Goal: Information Seeking & Learning: Find specific fact

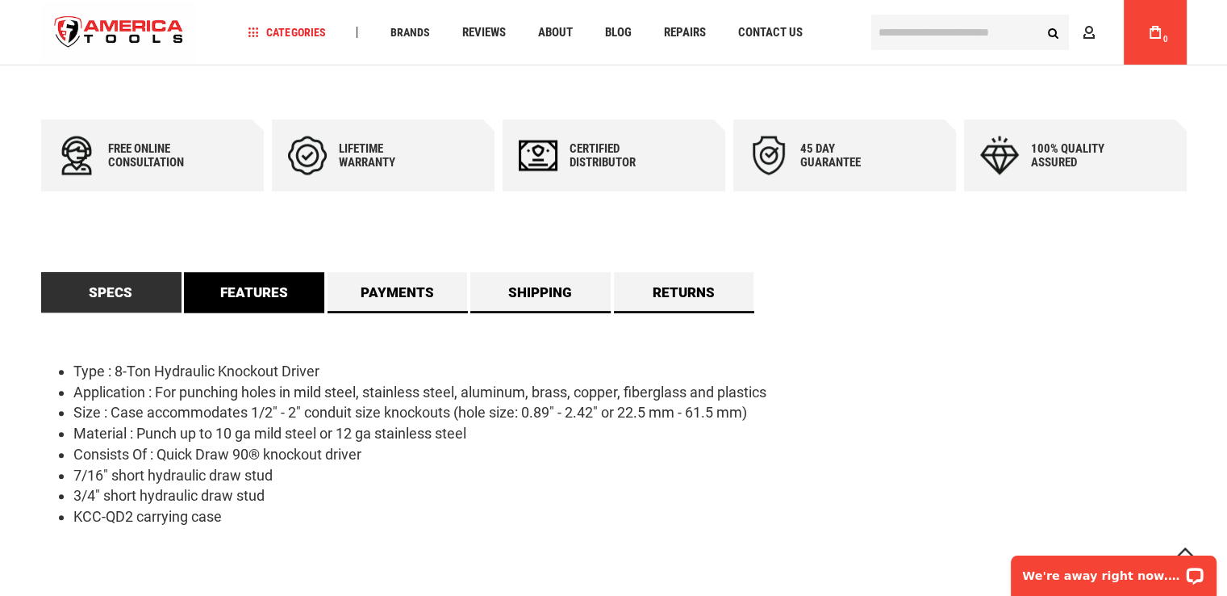
click at [263, 303] on link "Features" at bounding box center [254, 292] width 140 height 40
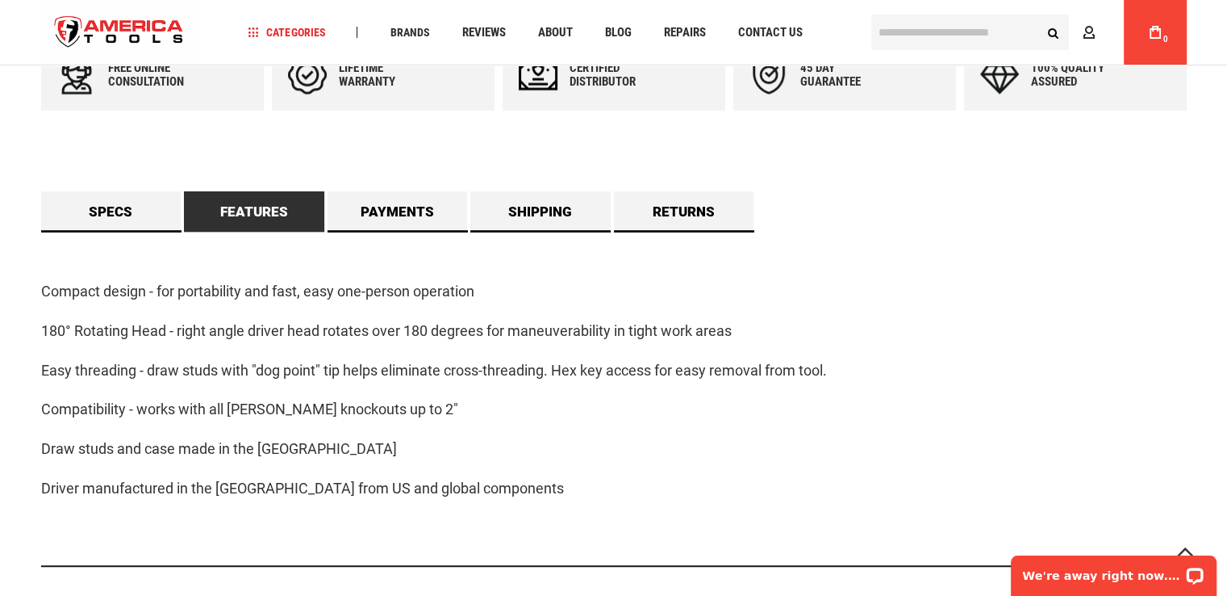
scroll to position [807, 0]
click at [395, 201] on link "Payments" at bounding box center [398, 211] width 140 height 40
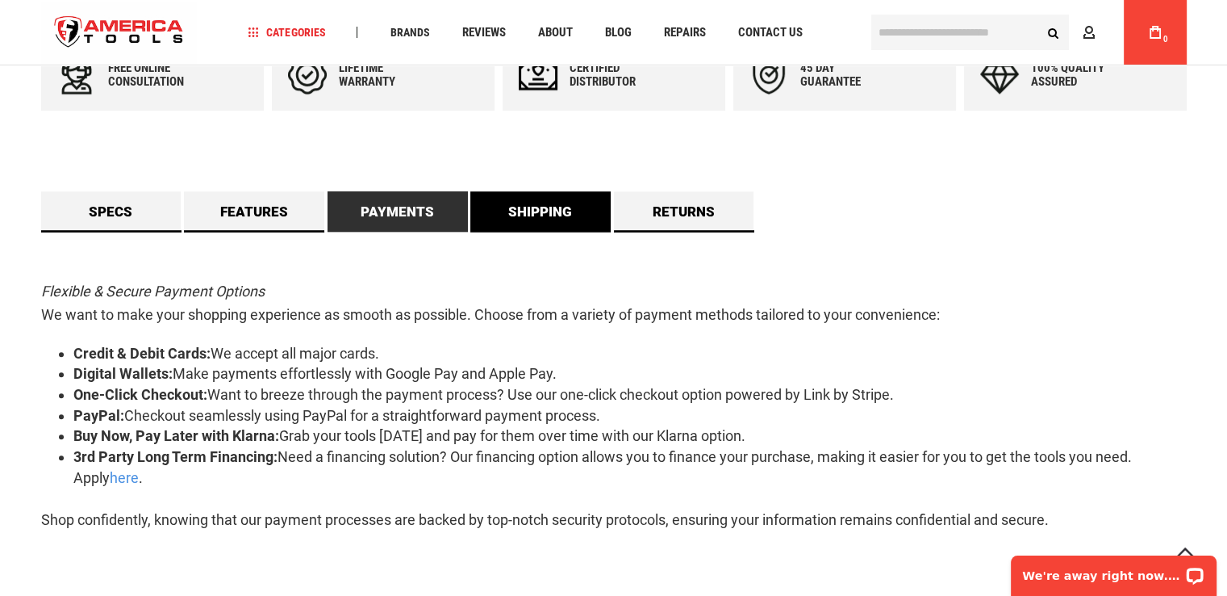
click at [539, 217] on link "Shipping" at bounding box center [540, 211] width 140 height 40
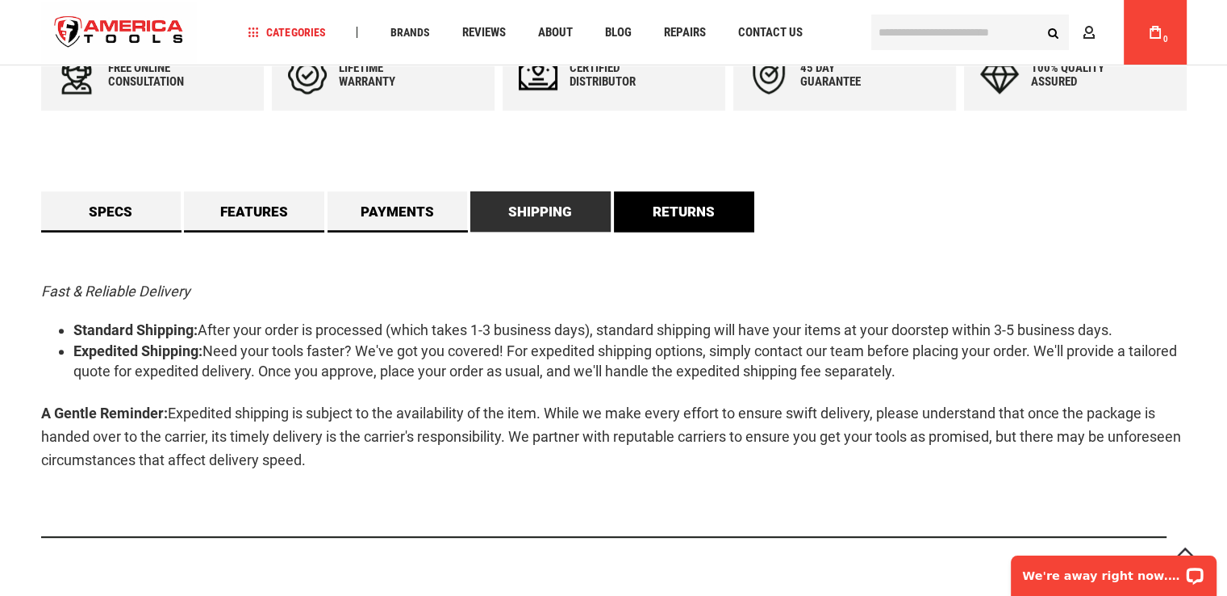
click at [668, 212] on link "Returns" at bounding box center [684, 211] width 140 height 40
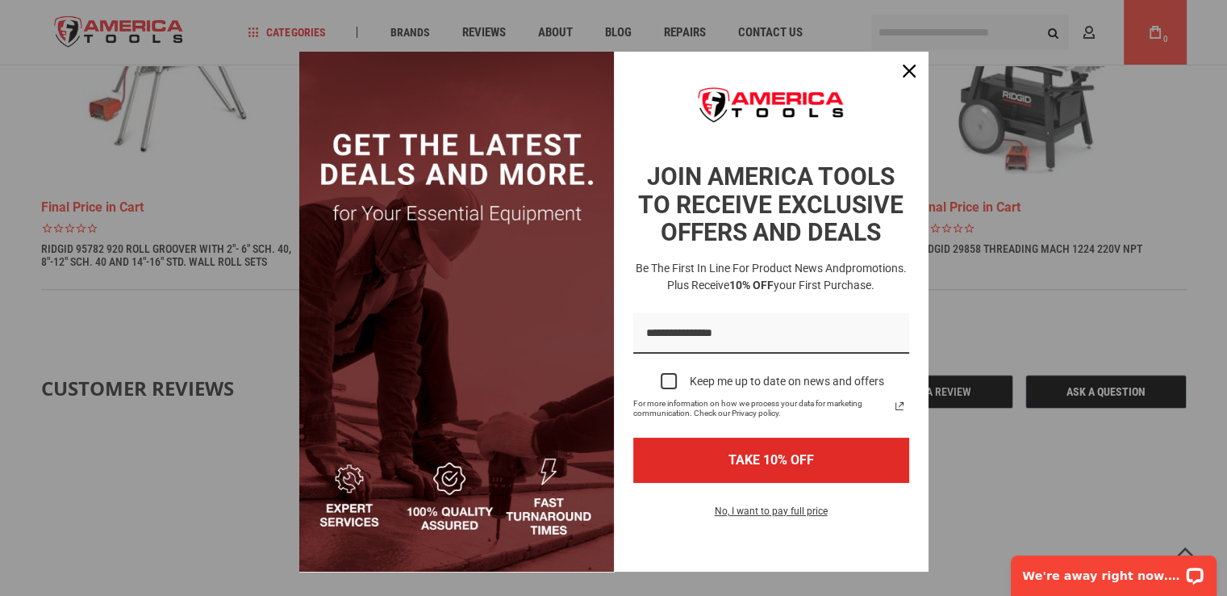
scroll to position [27, 0]
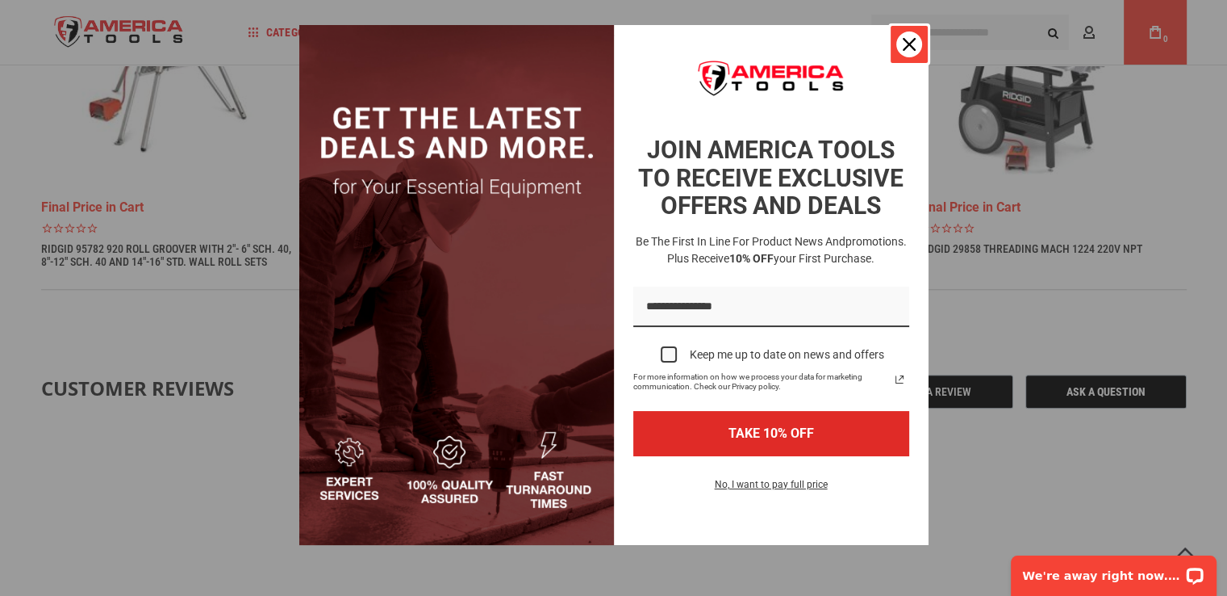
click at [904, 43] on icon "close icon" at bounding box center [909, 44] width 13 height 13
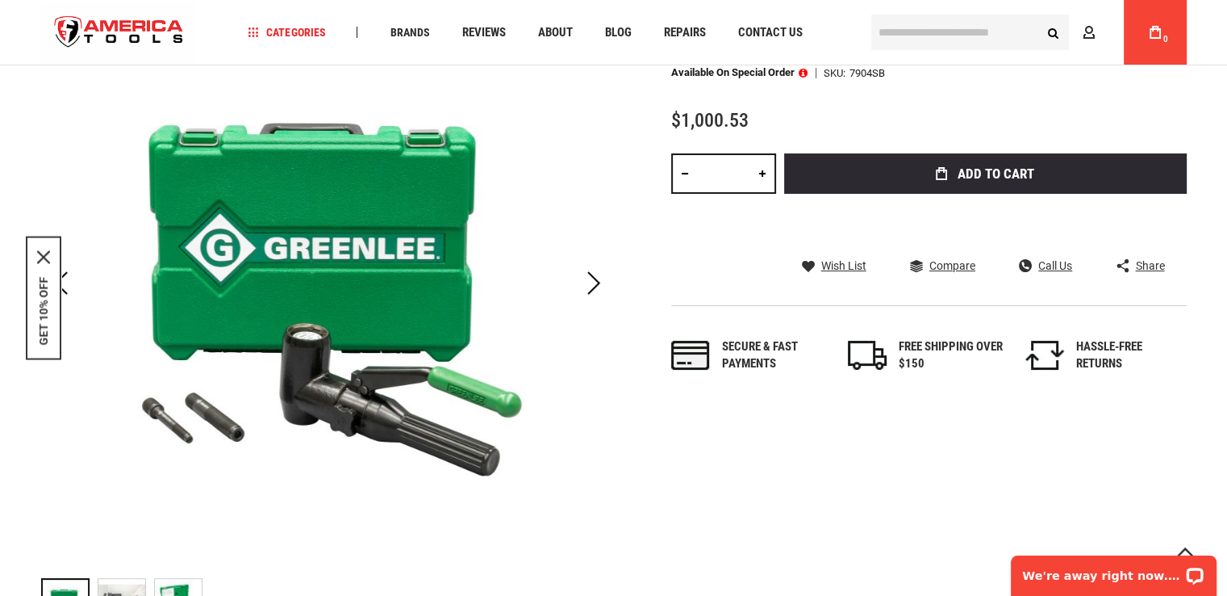
scroll to position [0, 0]
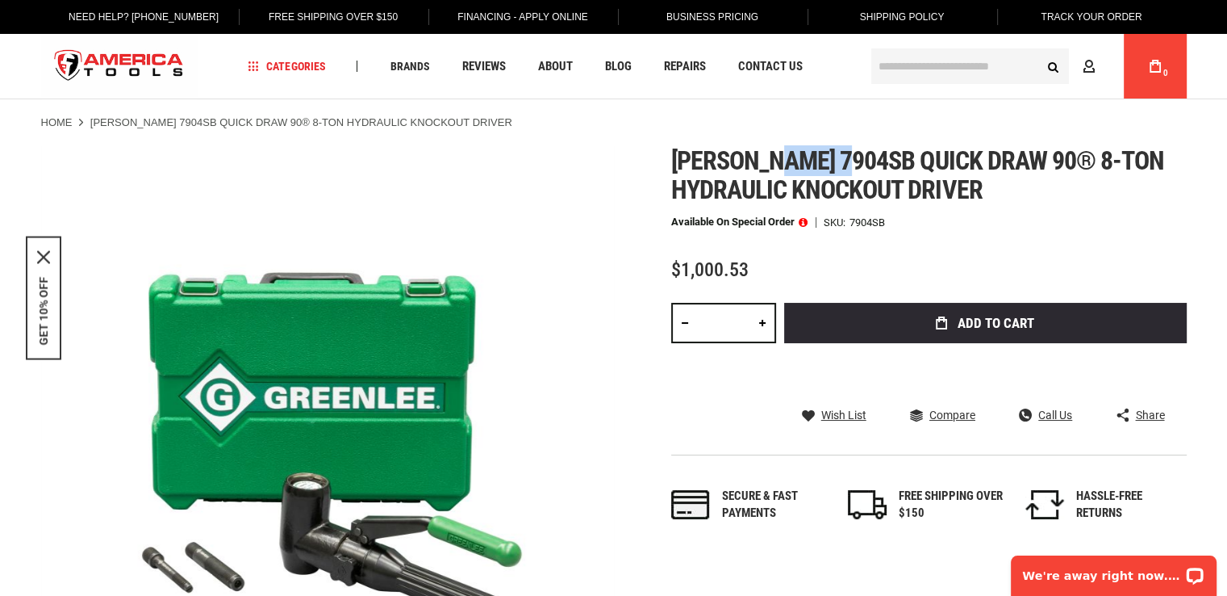
drag, startPoint x: 777, startPoint y: 156, endPoint x: 849, endPoint y: 161, distance: 72.0
click at [849, 161] on span "Greenlee 7904sb quick draw 90® 8-ton hydraulic knockout driver" at bounding box center [918, 175] width 494 height 60
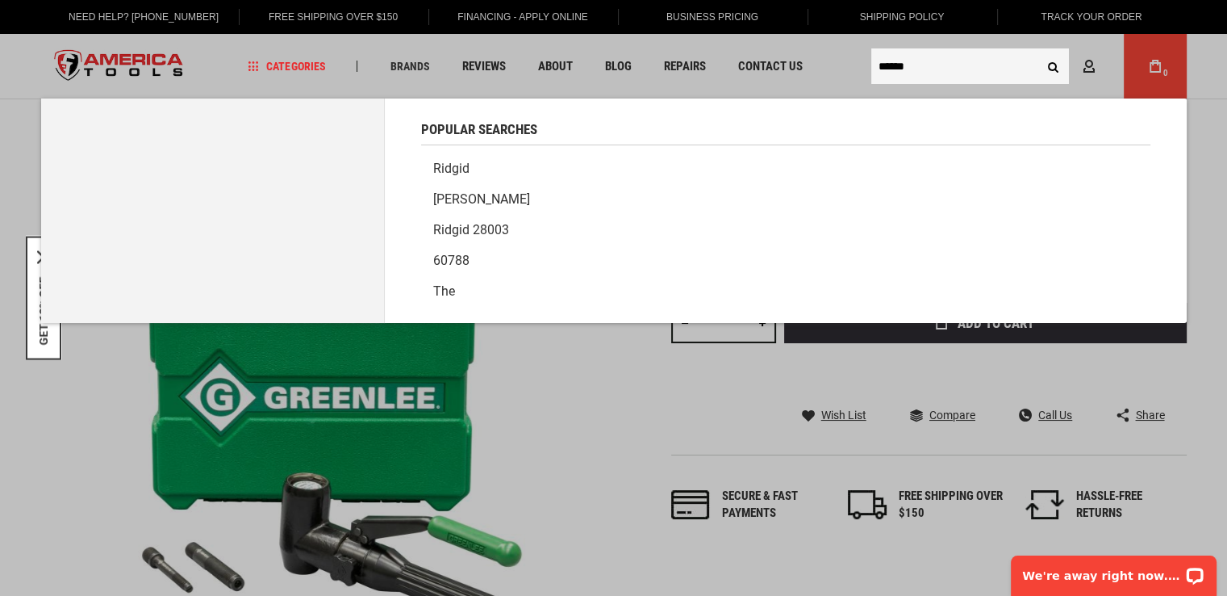
click at [934, 69] on input "******" at bounding box center [971, 66] width 198 height 36
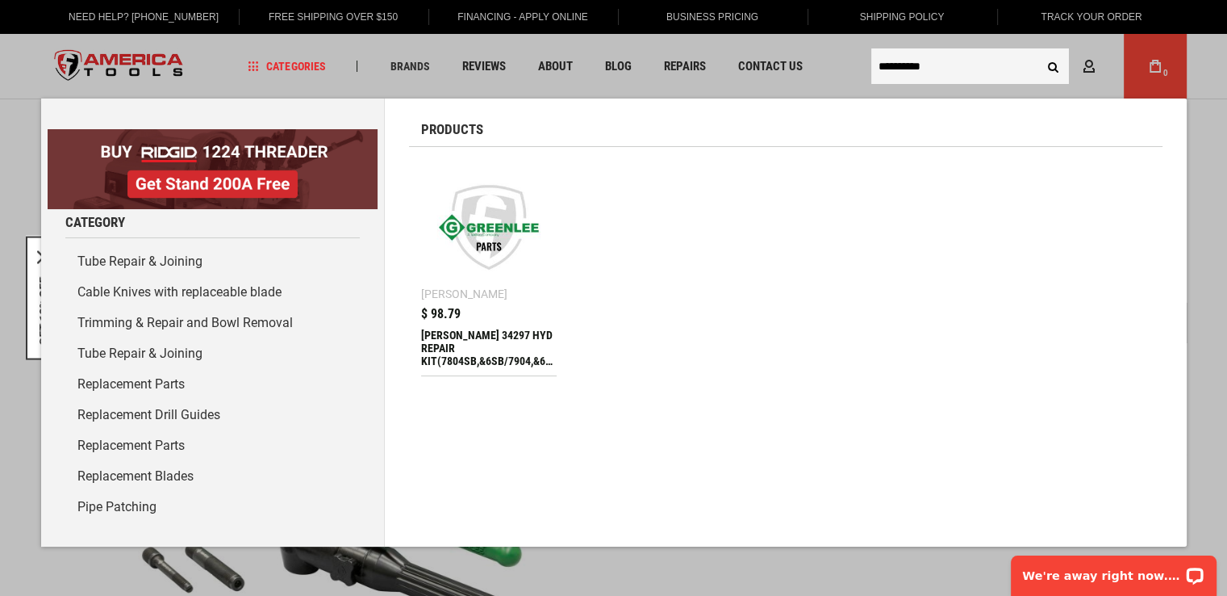
type input "**********"
click at [456, 337] on div "[PERSON_NAME] 34297 HYD REPAIR KIT(7804SB,&6SB/7904,&6 (34297)" at bounding box center [489, 347] width 136 height 39
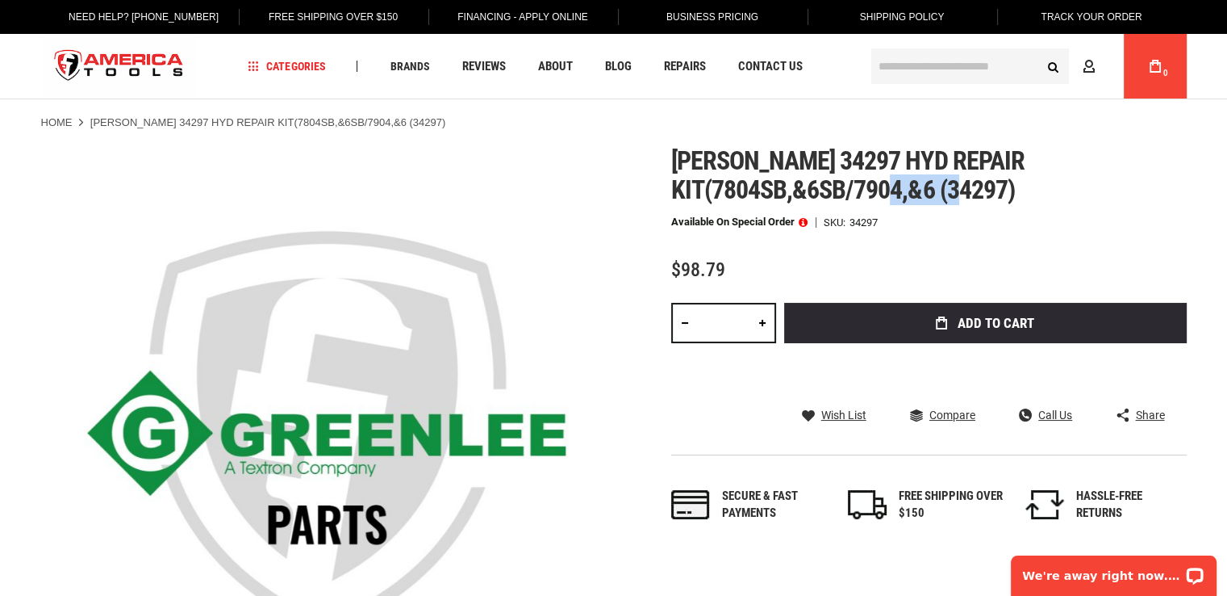
drag, startPoint x: 944, startPoint y: 187, endPoint x: 1014, endPoint y: 194, distance: 69.8
click at [1014, 194] on span "[PERSON_NAME] 34297 hyd repair kit(7804sb,&6sb/7904,&6 (34297)" at bounding box center [847, 175] width 353 height 60
click at [985, 195] on span "[PERSON_NAME] 34297 hyd repair kit(7804sb,&6sb/7904,&6 (34297)" at bounding box center [847, 175] width 353 height 60
drag, startPoint x: 955, startPoint y: 194, endPoint x: 975, endPoint y: 191, distance: 19.6
click at [975, 191] on span "[PERSON_NAME] 34297 hyd repair kit(7804sb,&6sb/7904,&6 (34297)" at bounding box center [847, 175] width 353 height 60
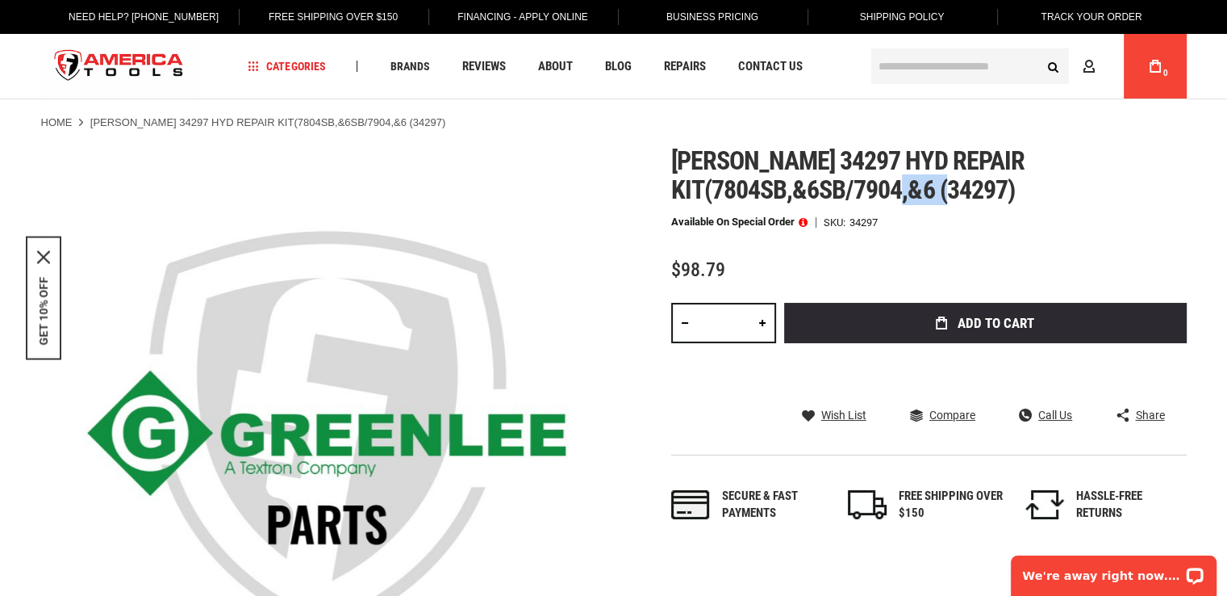
drag, startPoint x: 950, startPoint y: 188, endPoint x: 1008, endPoint y: 191, distance: 58.2
click at [1008, 191] on span "[PERSON_NAME] 34297 hyd repair kit(7804sb,&6sb/7904,&6 (34297)" at bounding box center [847, 175] width 353 height 60
copy span "34297"
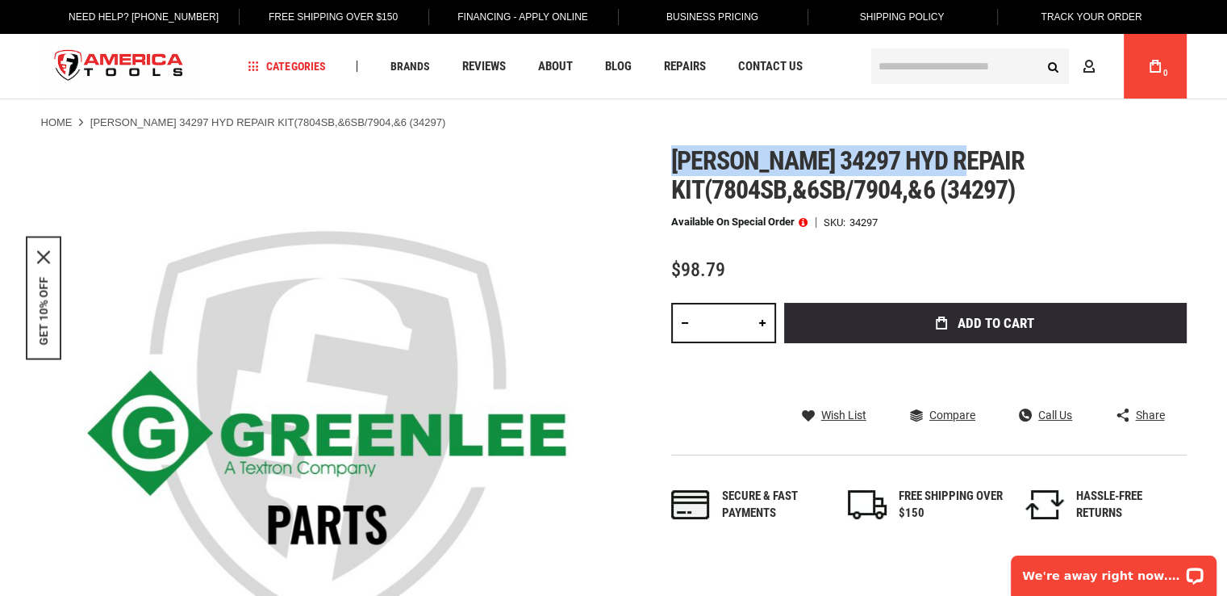
drag, startPoint x: 675, startPoint y: 156, endPoint x: 971, endPoint y: 160, distance: 296.2
click at [971, 160] on h1 "[PERSON_NAME] 34297 hyd repair kit(7804sb,&6sb/7904,&6 (34297)" at bounding box center [929, 175] width 516 height 58
copy span "[PERSON_NAME] 34297 hyd repair"
